Goal: Transaction & Acquisition: Book appointment/travel/reservation

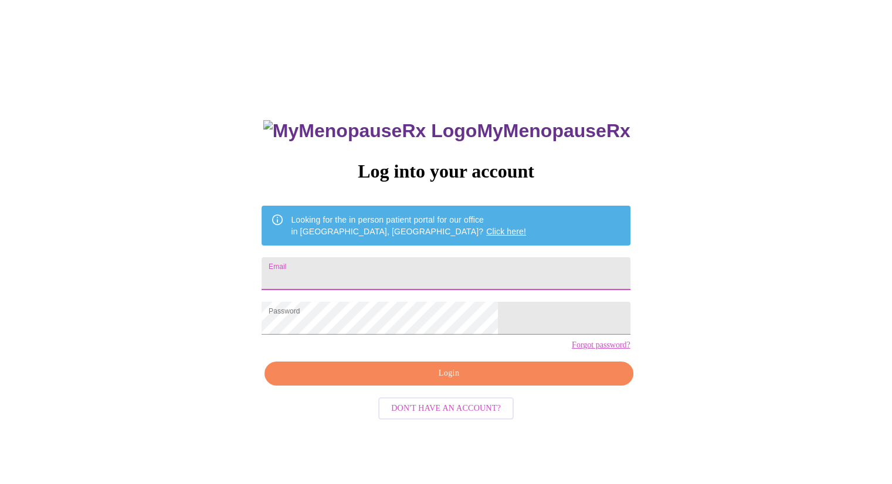
click at [519, 268] on input "Email" at bounding box center [446, 273] width 368 height 33
type input "jenbailey622@gmail.com"
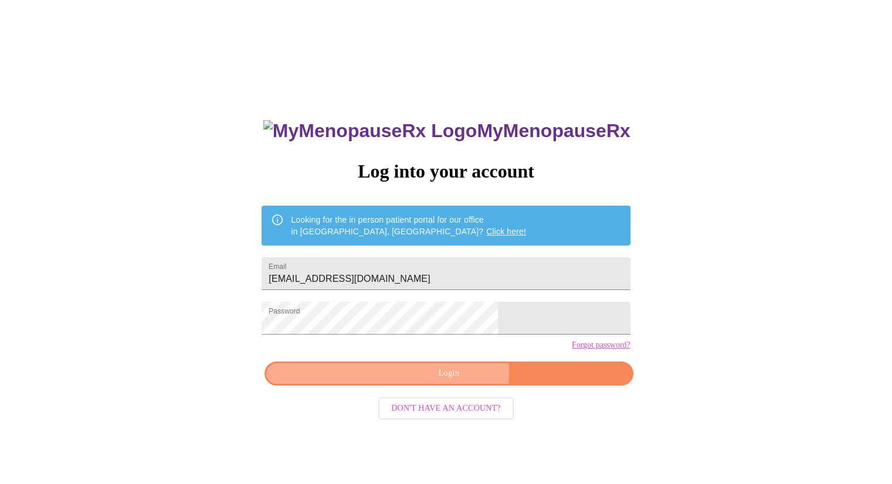
click at [453, 381] on span "Login" at bounding box center [448, 374] width 341 height 15
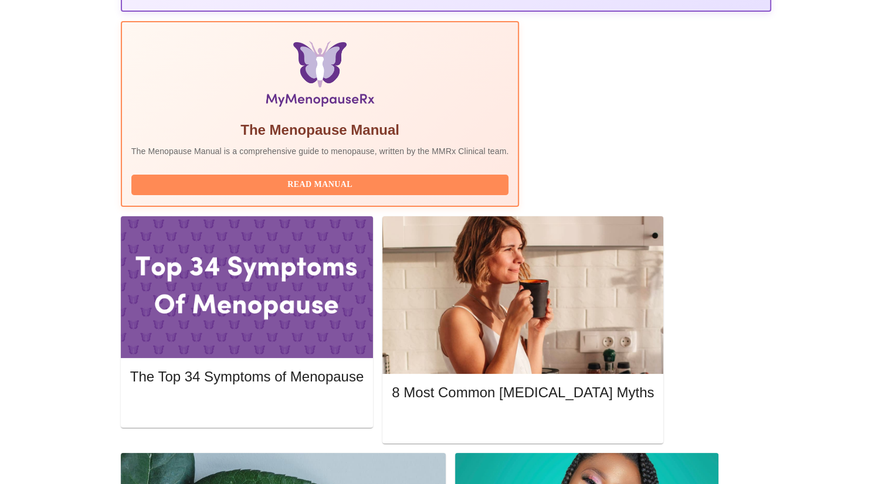
scroll to position [358, 0]
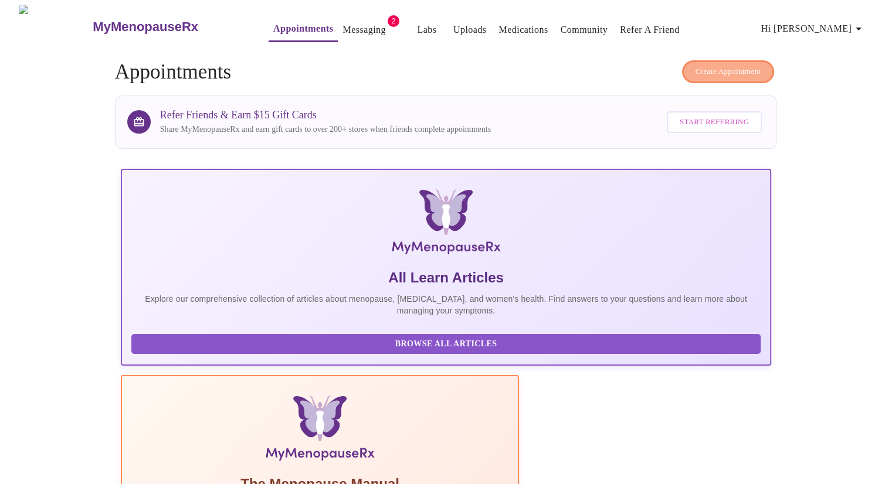
click at [720, 65] on span "Create Appointment" at bounding box center [729, 71] width 66 height 13
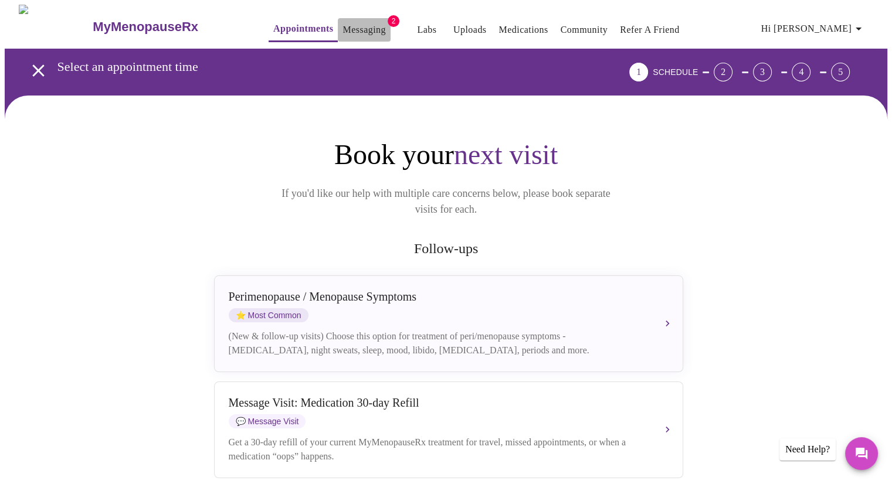
click at [351, 28] on link "Messaging" at bounding box center [364, 30] width 43 height 16
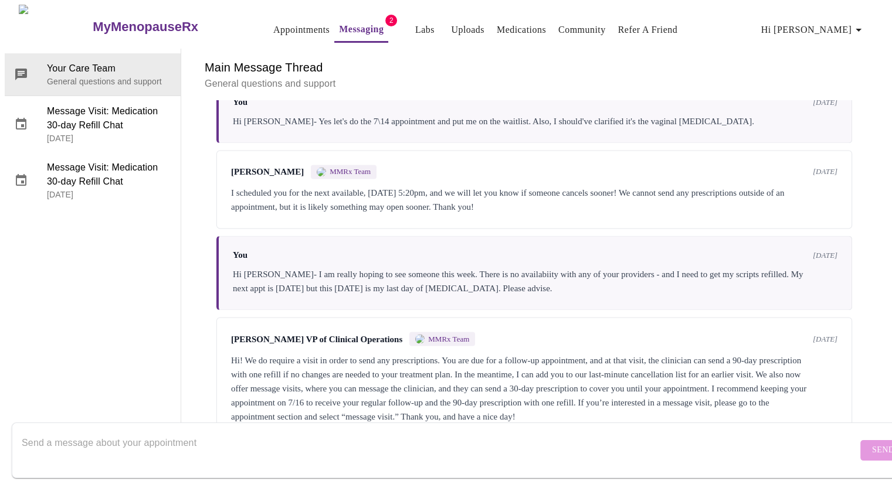
scroll to position [2090, 0]
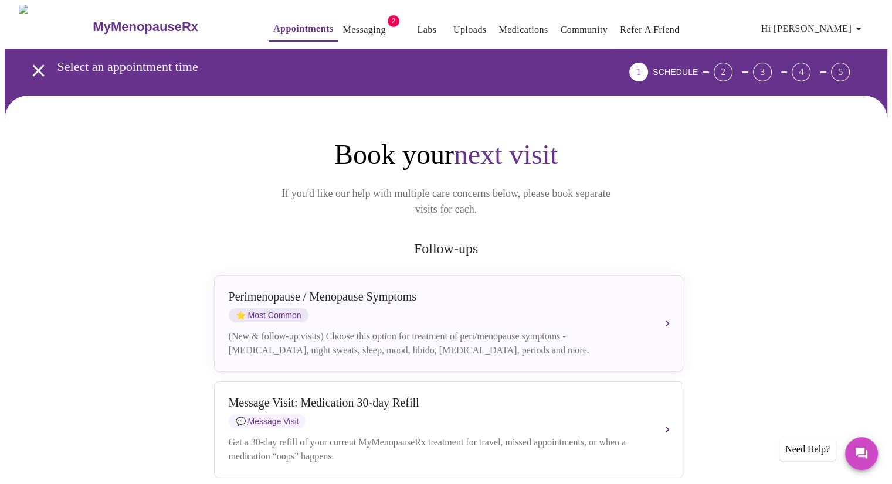
click at [343, 22] on link "Messaging" at bounding box center [364, 30] width 43 height 16
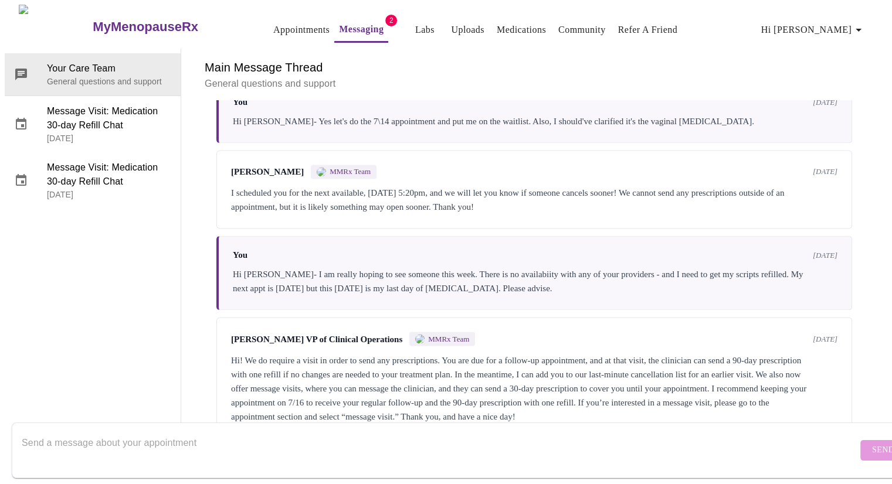
scroll to position [2090, 0]
click at [560, 441] on textarea "Send a message about your appointment" at bounding box center [440, 451] width 836 height 38
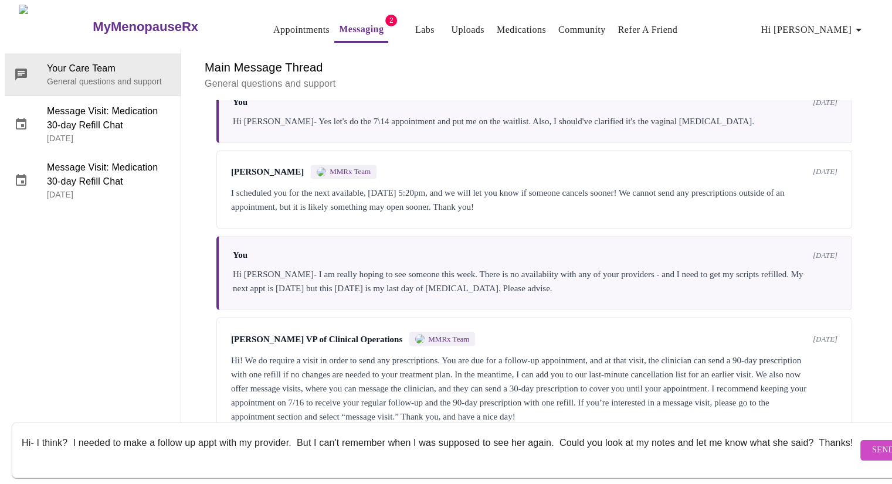
type textarea "Hi- I think? I needed to make a follow up appt with my provider. But I can't re…"
click at [872, 443] on span "Send" at bounding box center [883, 450] width 22 height 15
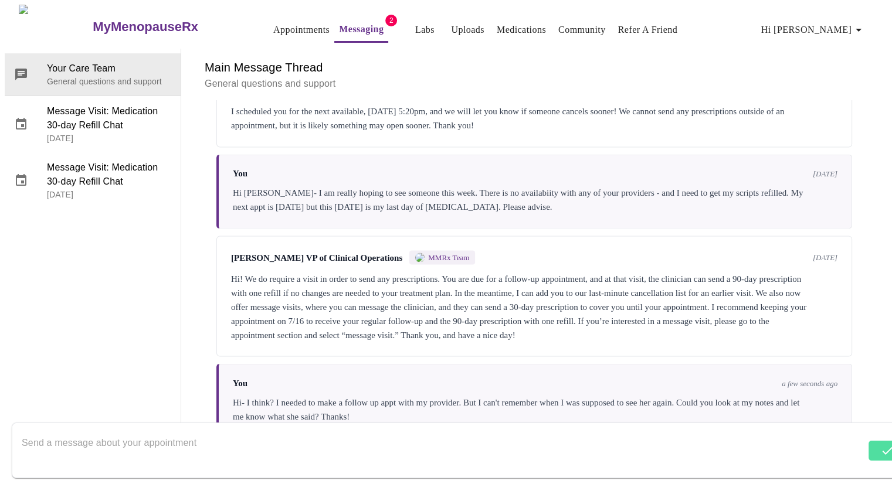
scroll to position [2175, 0]
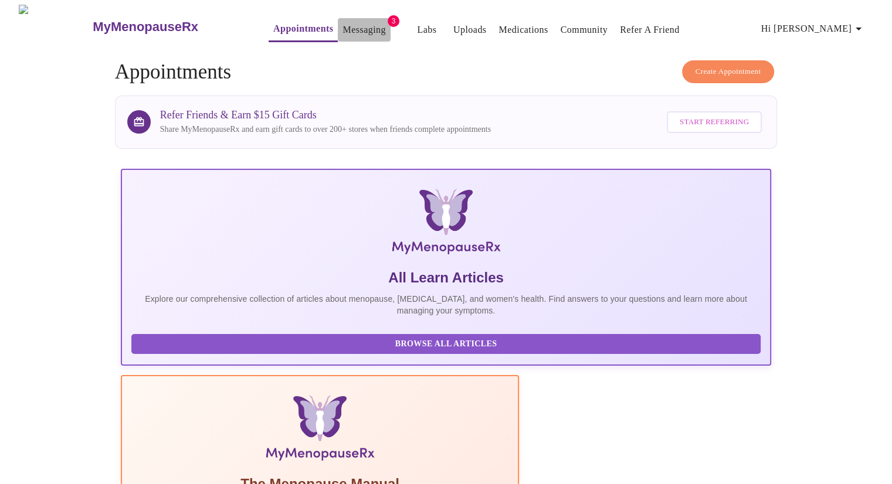
click at [343, 29] on link "Messaging" at bounding box center [364, 30] width 43 height 16
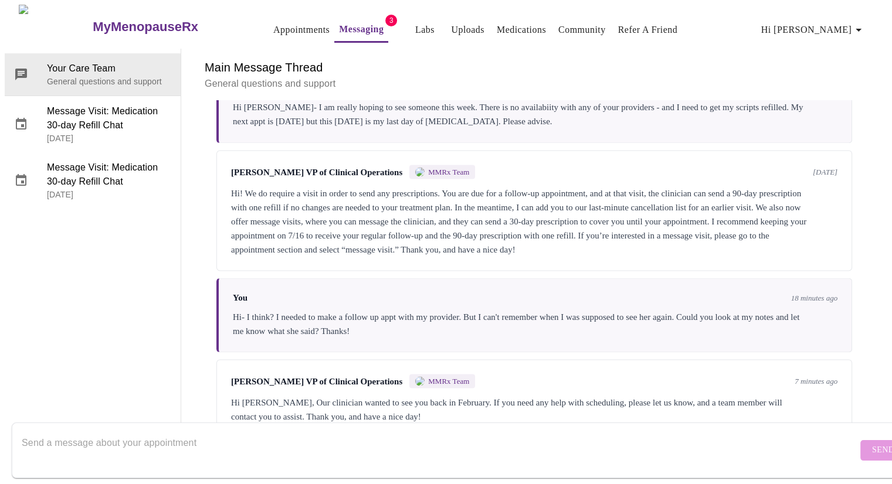
click at [277, 26] on link "Appointments" at bounding box center [301, 30] width 56 height 16
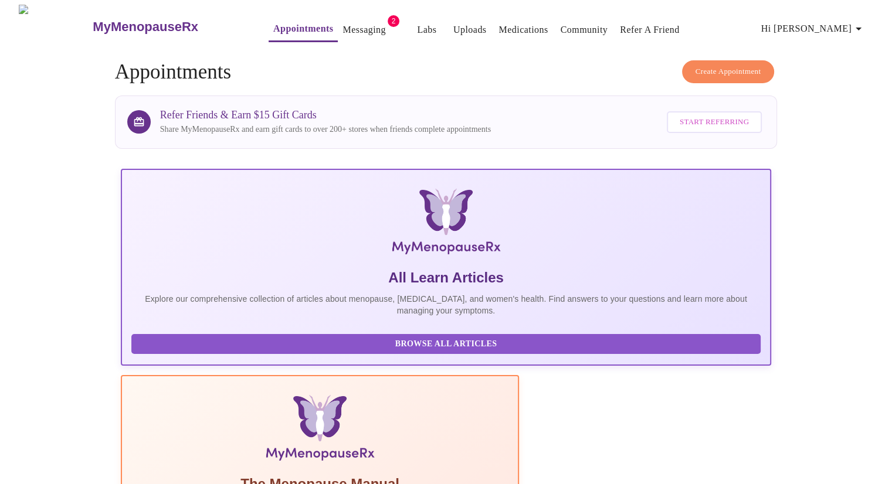
click at [703, 71] on span "Create Appointment" at bounding box center [729, 71] width 66 height 13
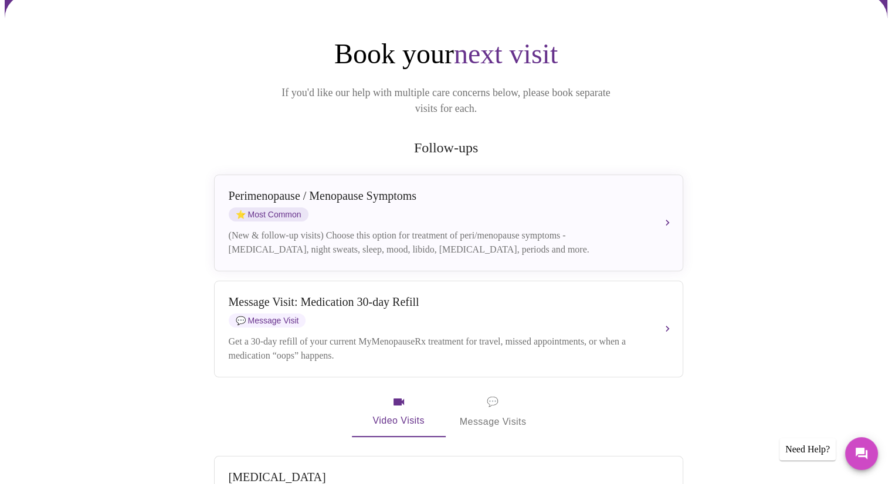
scroll to position [73, 0]
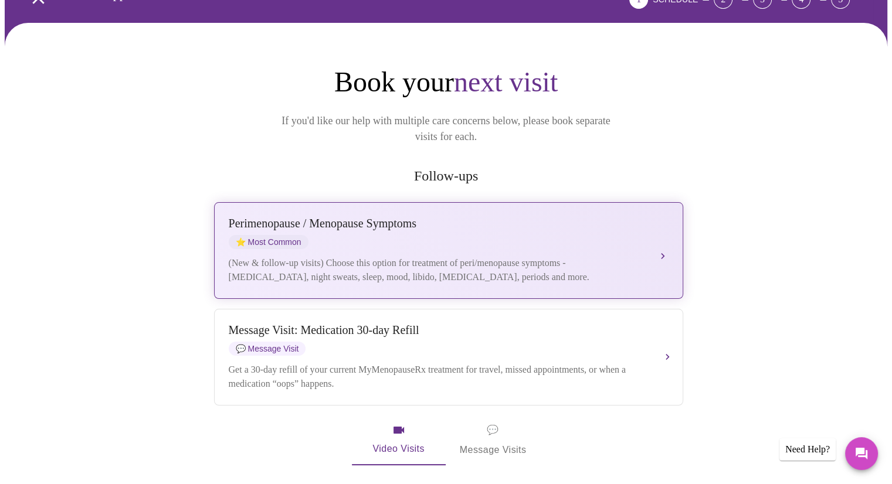
click at [670, 226] on button "Perimenopause / Menopause Symptoms ⭐ Most Common (New & follow-up visits) Choos…" at bounding box center [448, 250] width 469 height 97
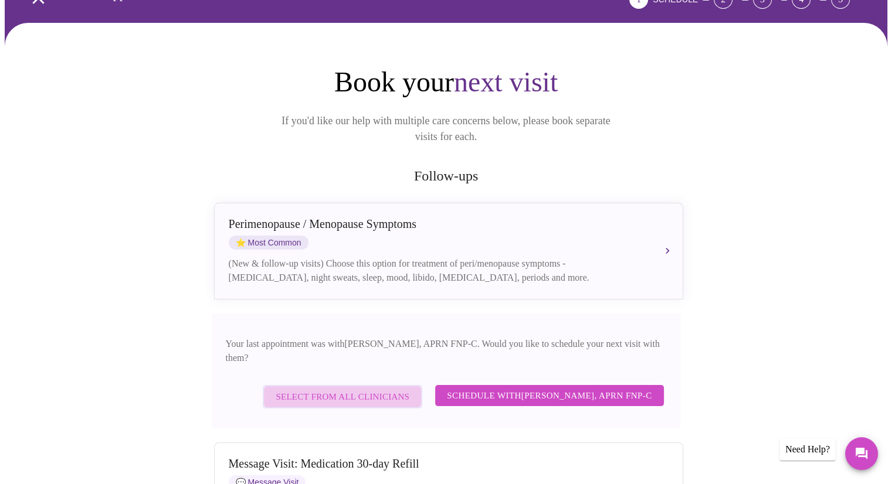
click at [401, 389] on span "Select from All Clinicians" at bounding box center [343, 396] width 134 height 15
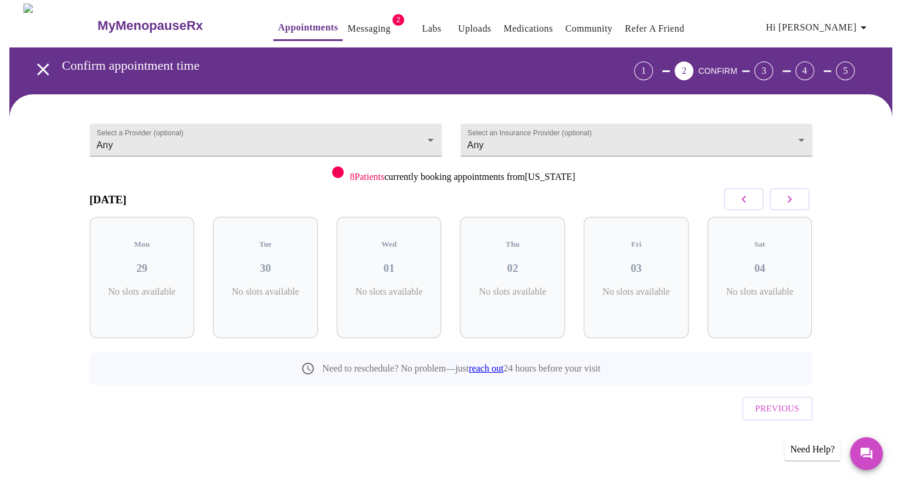
scroll to position [0, 0]
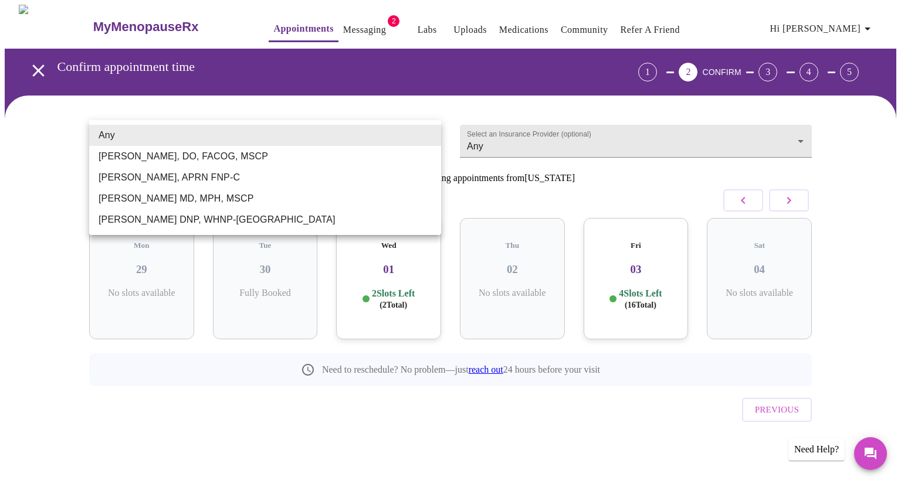
click at [422, 139] on body "MyMenopauseRx Appointments Messaging 2 Labs Uploads Medications Community Refer…" at bounding box center [451, 243] width 892 height 476
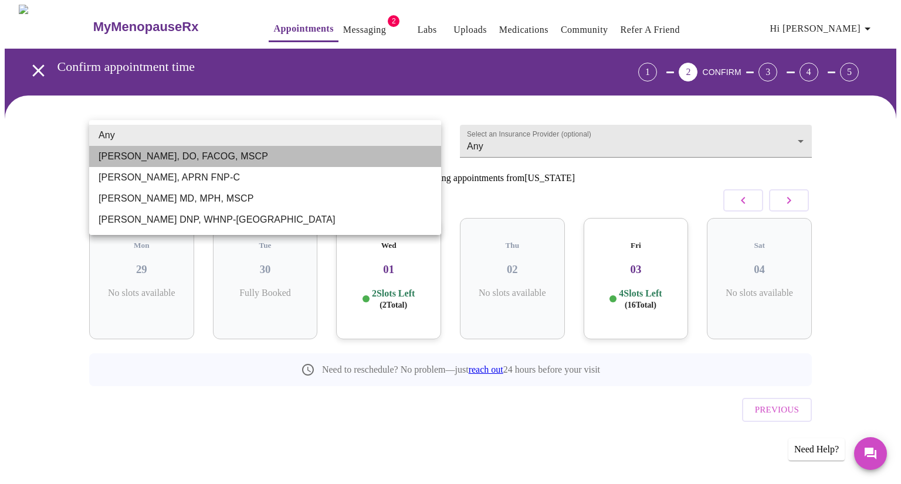
click at [367, 158] on li "[PERSON_NAME], DO, FACOG, MSCP" at bounding box center [265, 156] width 352 height 21
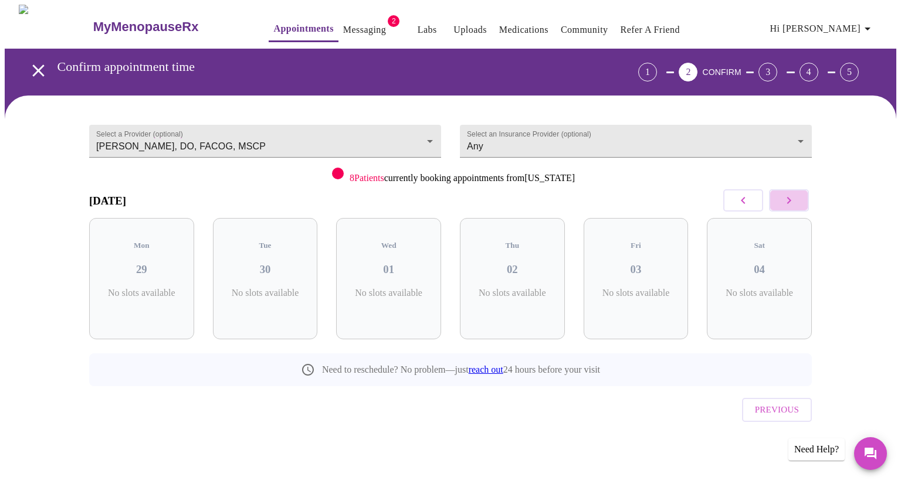
click at [782, 200] on icon "button" at bounding box center [789, 201] width 14 height 14
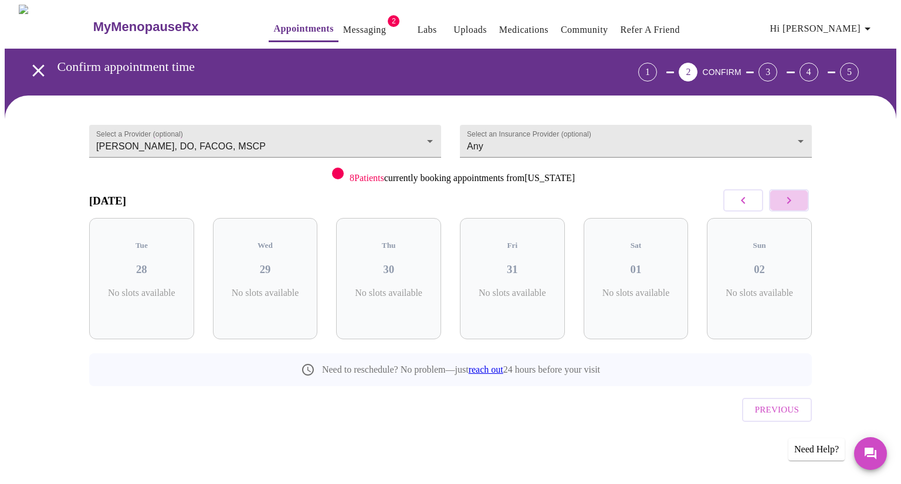
click at [782, 200] on icon "button" at bounding box center [789, 201] width 14 height 14
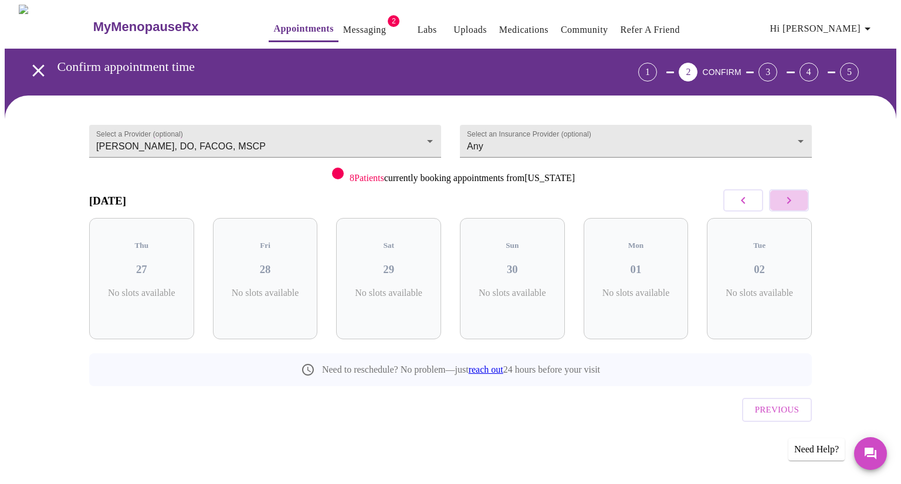
click at [782, 200] on icon "button" at bounding box center [789, 201] width 14 height 14
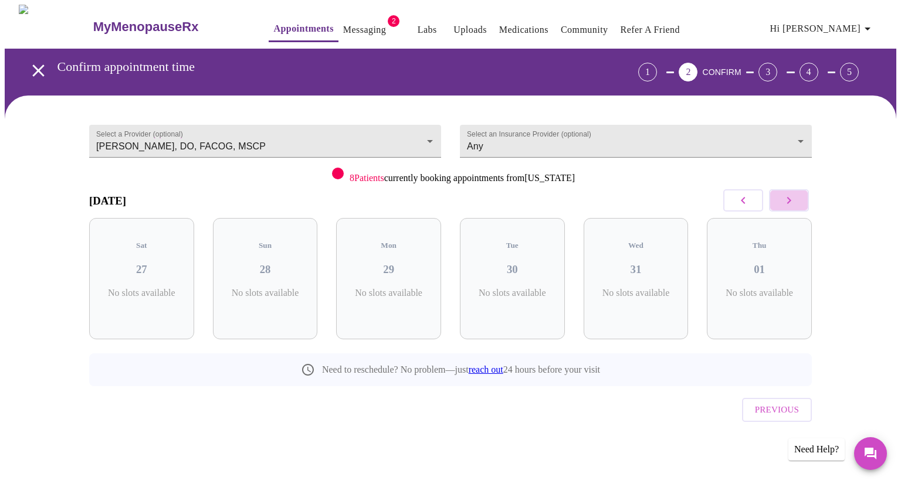
click at [782, 200] on icon "button" at bounding box center [789, 201] width 14 height 14
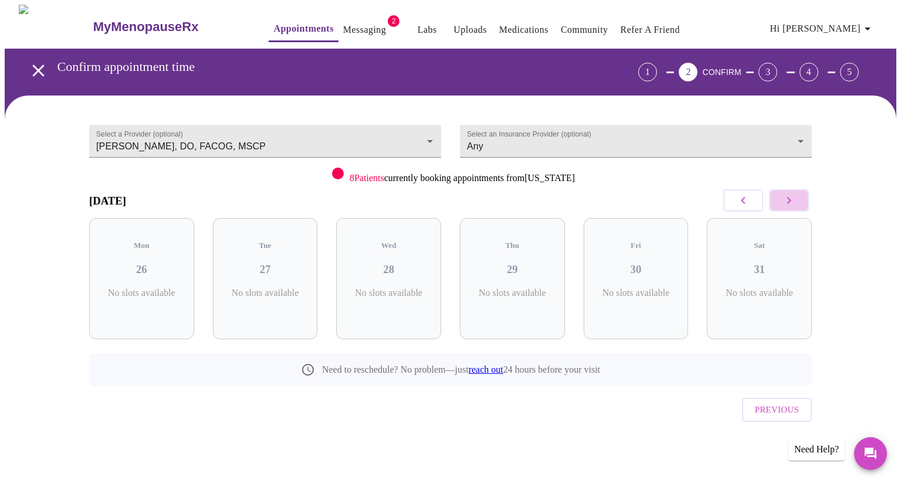
click at [782, 200] on icon "button" at bounding box center [789, 201] width 14 height 14
click at [741, 202] on icon "button" at bounding box center [743, 201] width 14 height 14
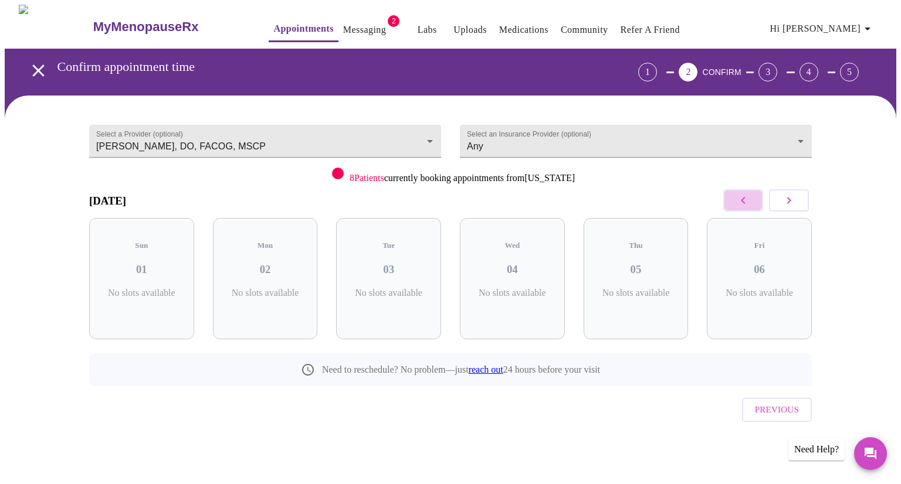
click at [741, 202] on icon "button" at bounding box center [743, 201] width 14 height 14
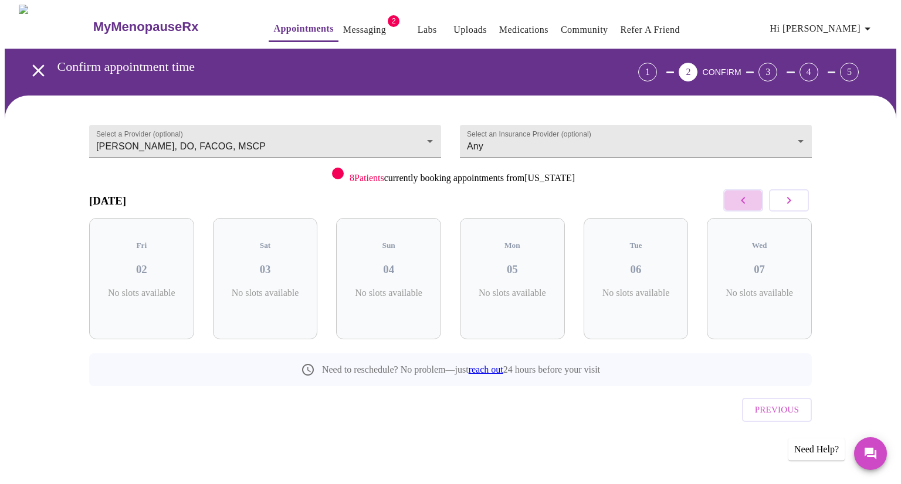
click at [741, 202] on icon "button" at bounding box center [743, 201] width 14 height 14
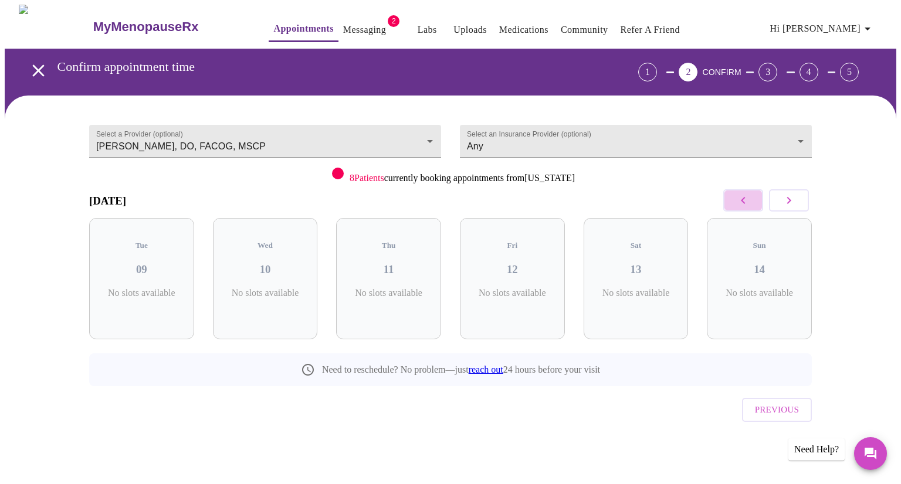
click at [741, 202] on icon "button" at bounding box center [743, 201] width 14 height 14
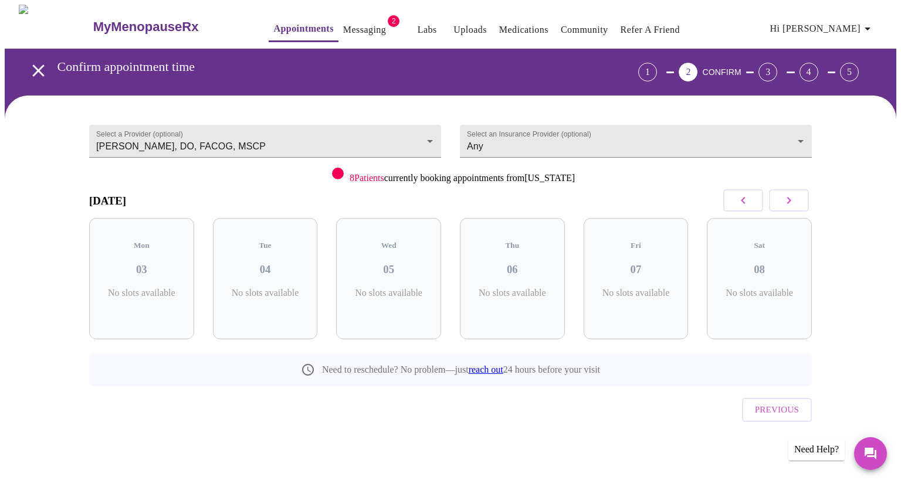
click at [741, 202] on icon "button" at bounding box center [743, 201] width 14 height 14
click at [255, 270] on div "Sat 11 No slots available" at bounding box center [265, 278] width 105 height 121
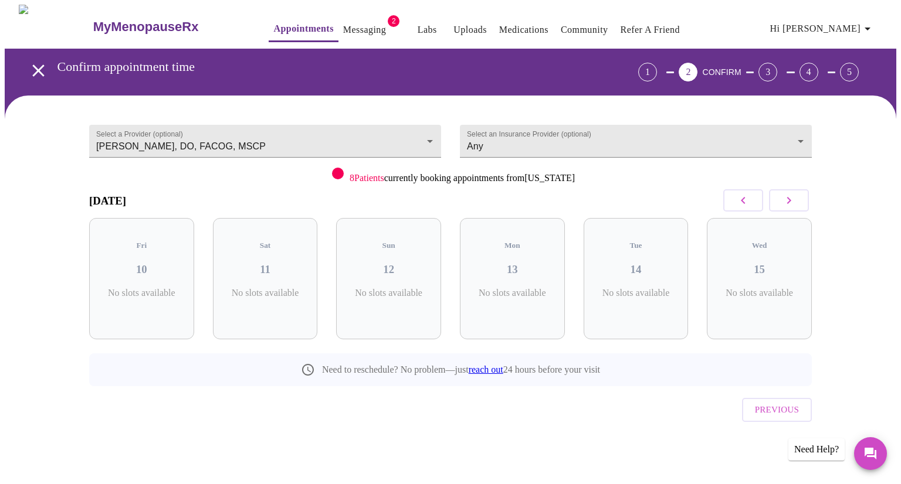
click at [107, 243] on div "Fri 10 No slots available" at bounding box center [141, 278] width 105 height 121
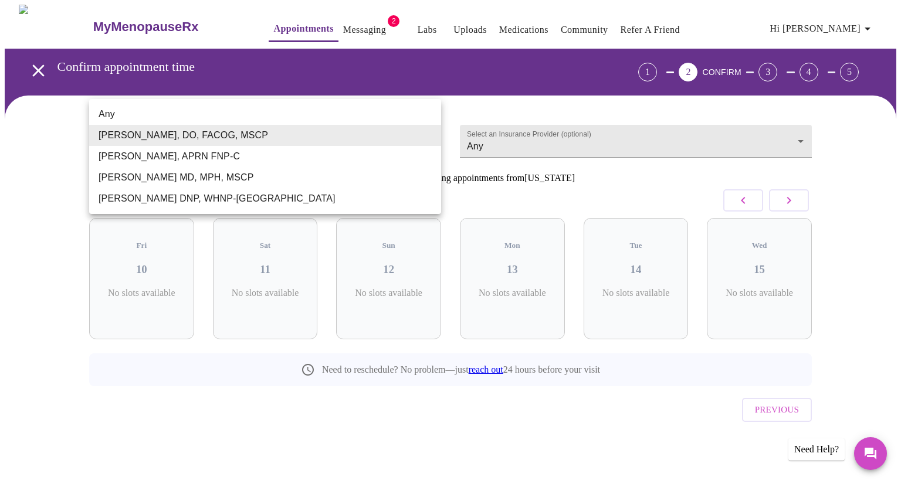
click at [423, 137] on body "MyMenopauseRx Appointments Messaging 2 Labs Uploads Medications Community Refer…" at bounding box center [451, 243] width 892 height 476
click at [405, 160] on li "[PERSON_NAME], APRN FNP-C" at bounding box center [265, 156] width 352 height 21
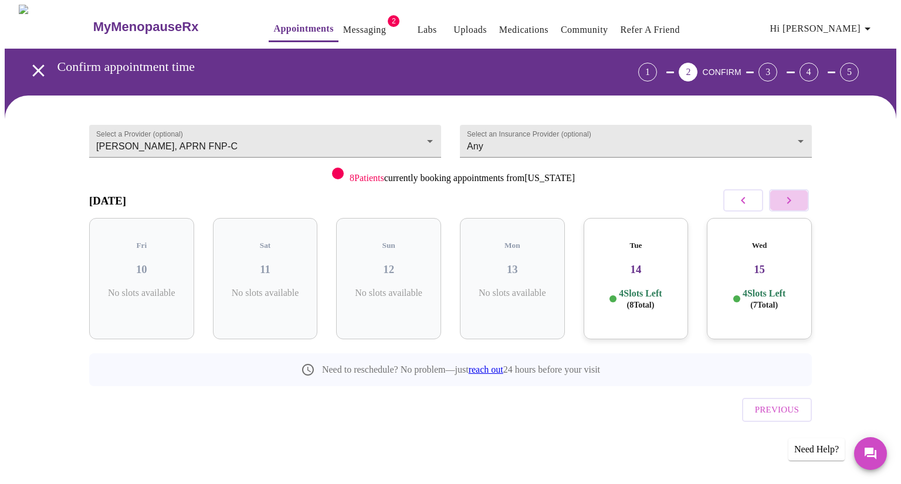
click at [792, 194] on icon "button" at bounding box center [789, 201] width 14 height 14
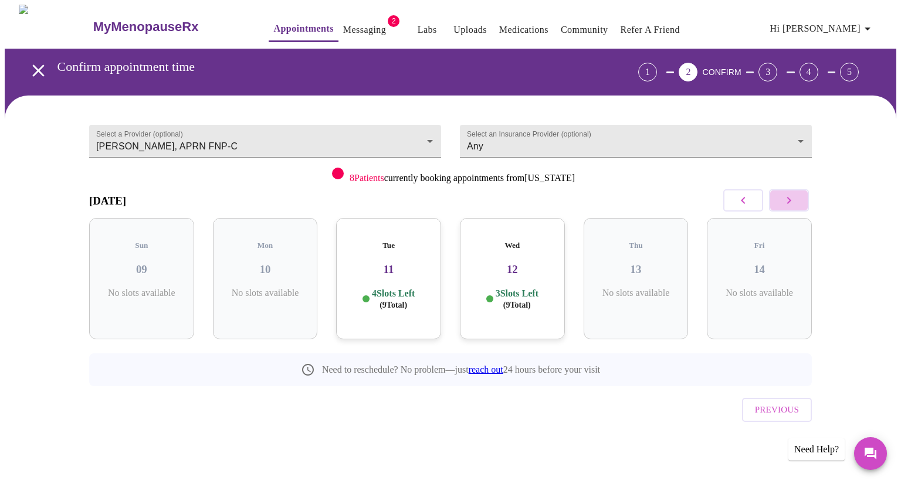
click at [792, 194] on icon "button" at bounding box center [789, 201] width 14 height 14
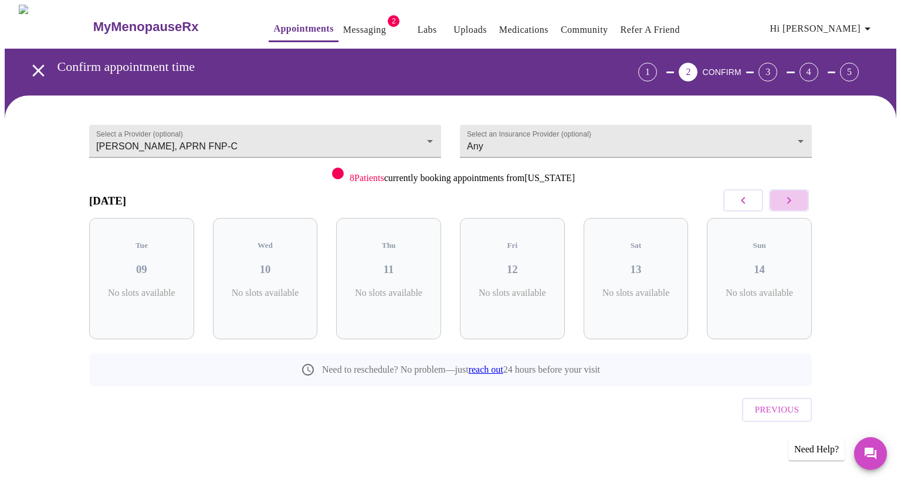
click at [792, 194] on icon "button" at bounding box center [789, 201] width 14 height 14
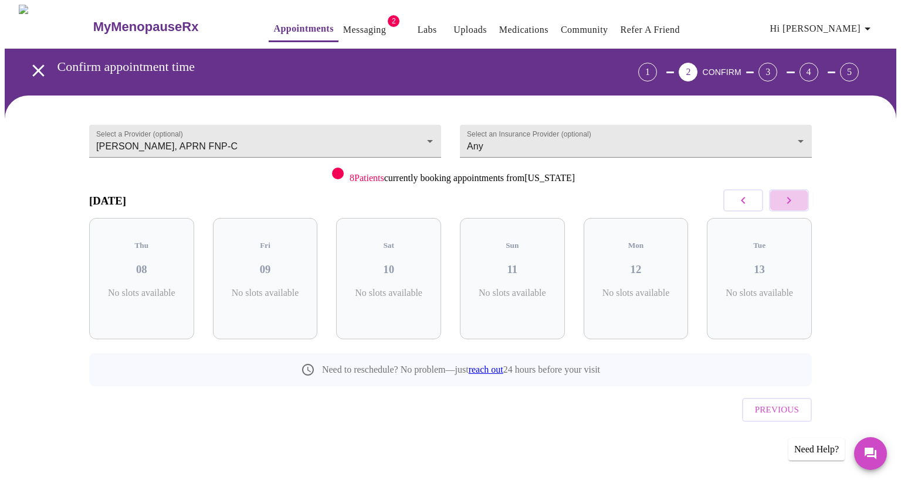
click at [792, 194] on icon "button" at bounding box center [789, 201] width 14 height 14
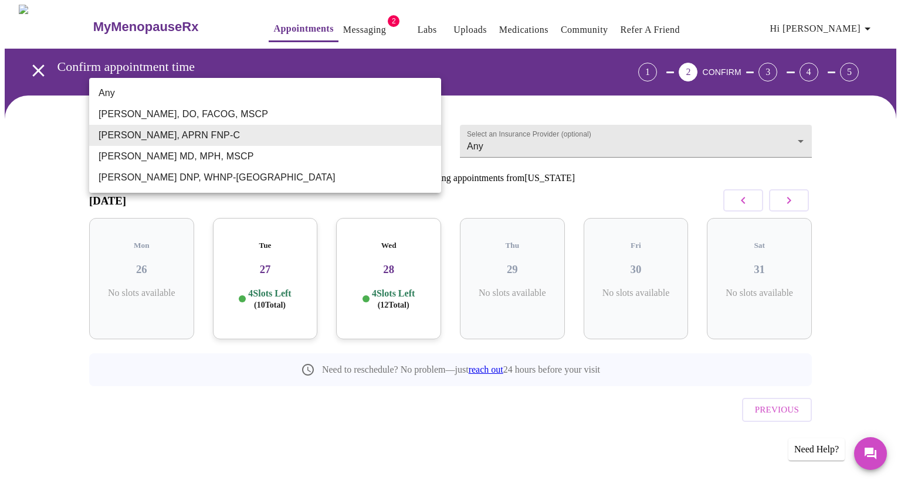
click at [427, 135] on body "MyMenopauseRx Appointments Messaging 2 Labs Uploads Medications Community Refer…" at bounding box center [451, 243] width 892 height 476
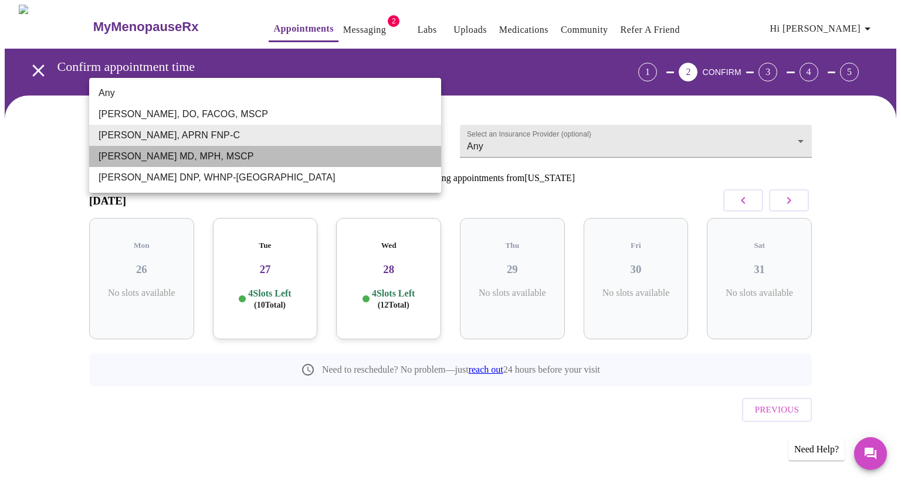
click at [402, 153] on li "[PERSON_NAME] MD, MPH, MSCP" at bounding box center [265, 156] width 352 height 21
type input "[PERSON_NAME] MD, MPH, MSCP"
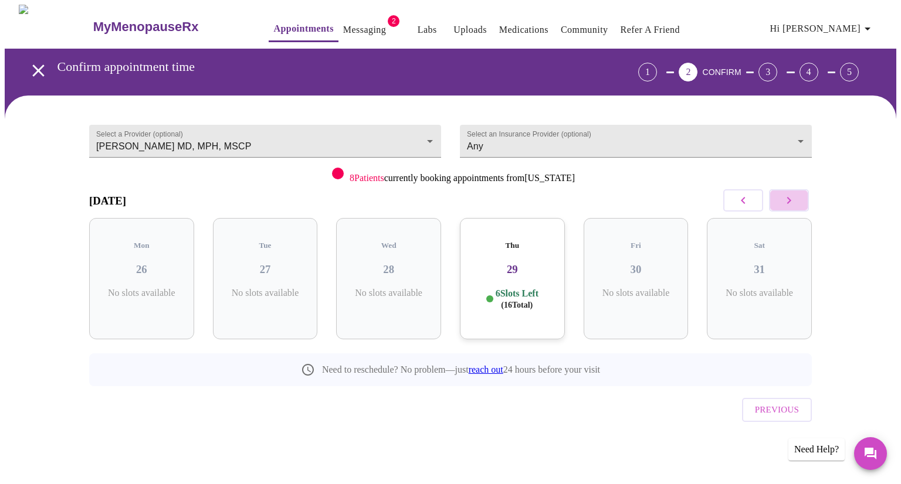
click at [788, 198] on icon "button" at bounding box center [789, 201] width 14 height 14
